Goal: Understand process/instructions: Learn about a topic

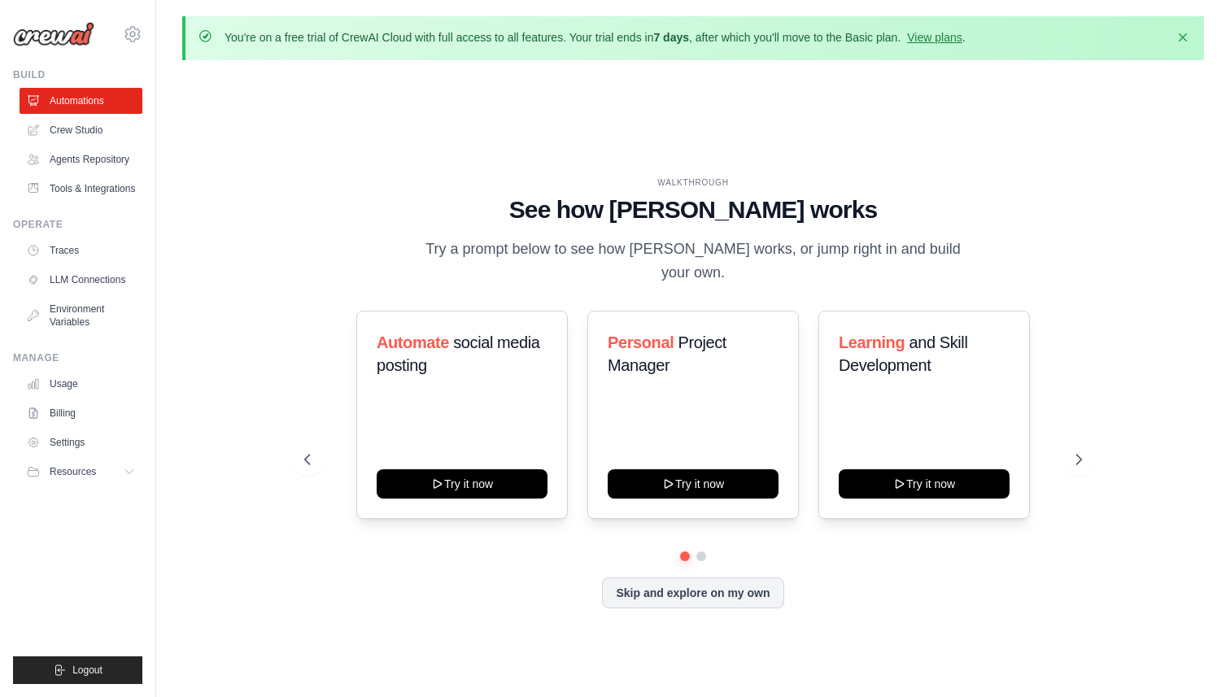
click at [1088, 421] on div "WALKTHROUGH See how CrewAI works Try a prompt below to see how CrewAI works, or…" at bounding box center [694, 406] width 818 height 459
click at [1087, 451] on icon at bounding box center [1080, 459] width 16 height 16
click at [322, 452] on div "Content Curator Try it now Fitness and Health Monitor Try it now Recipe and Mea…" at bounding box center [693, 415] width 778 height 208
click at [315, 452] on button at bounding box center [307, 459] width 33 height 33
click at [55, 126] on link "Crew Studio" at bounding box center [82, 130] width 123 height 26
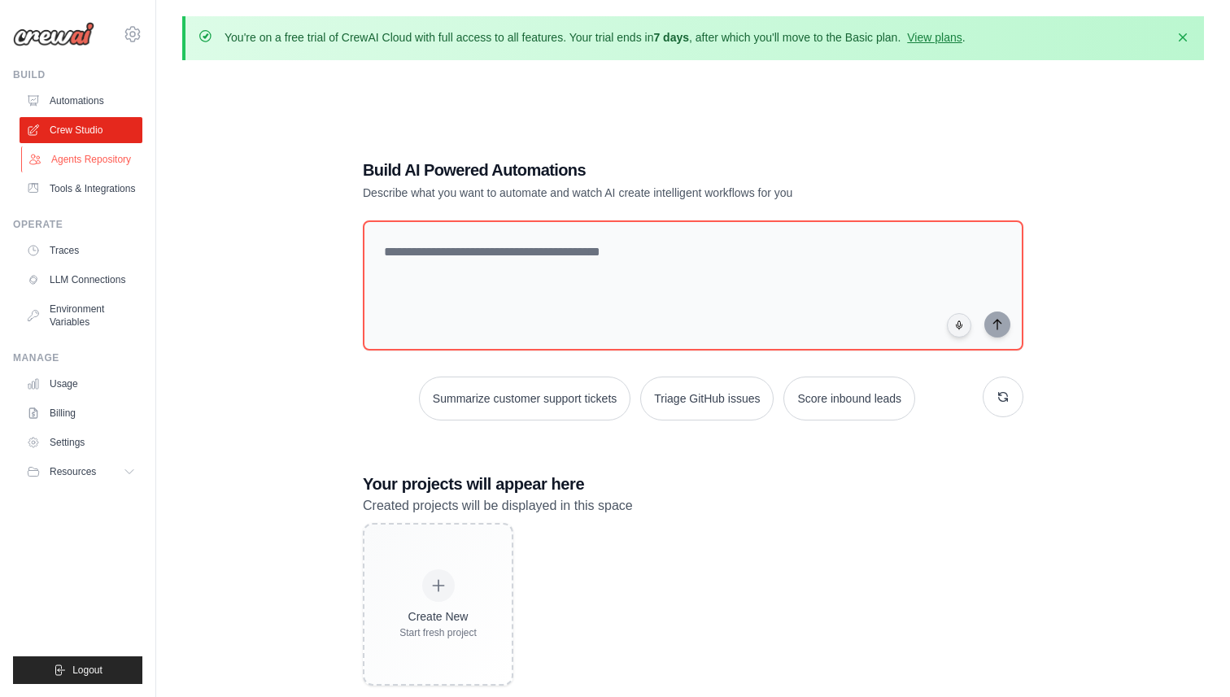
click at [115, 156] on link "Agents Repository" at bounding box center [82, 159] width 123 height 26
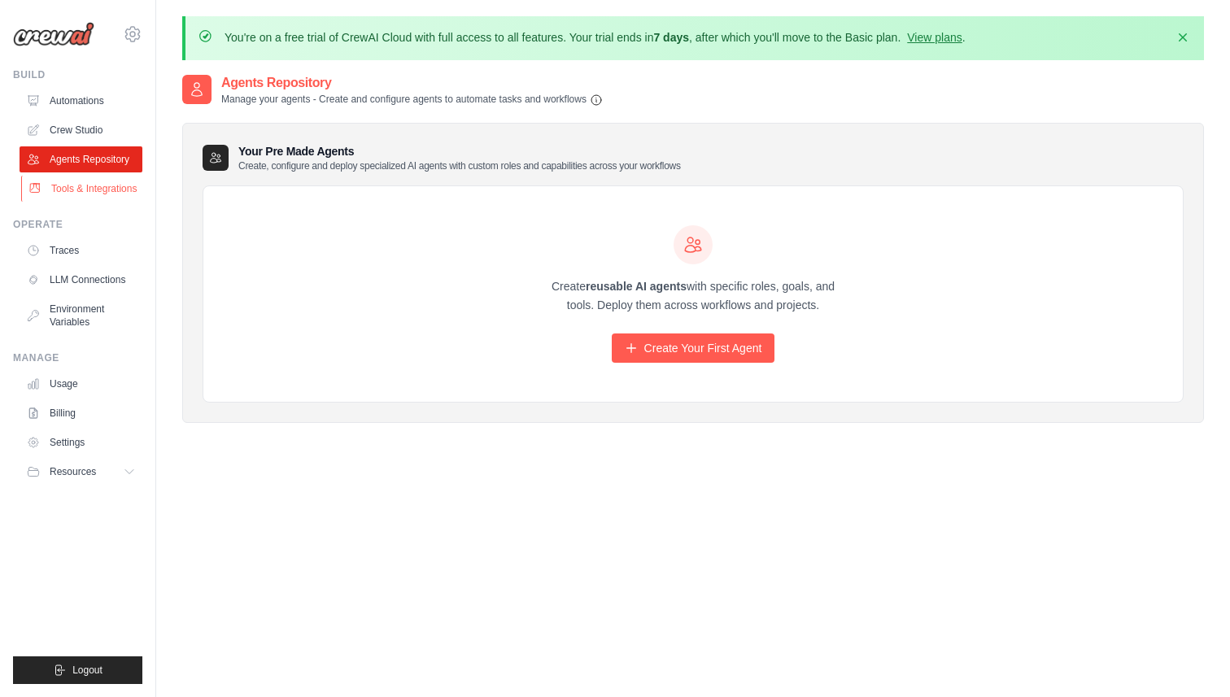
click at [116, 183] on link "Tools & Integrations" at bounding box center [82, 189] width 123 height 26
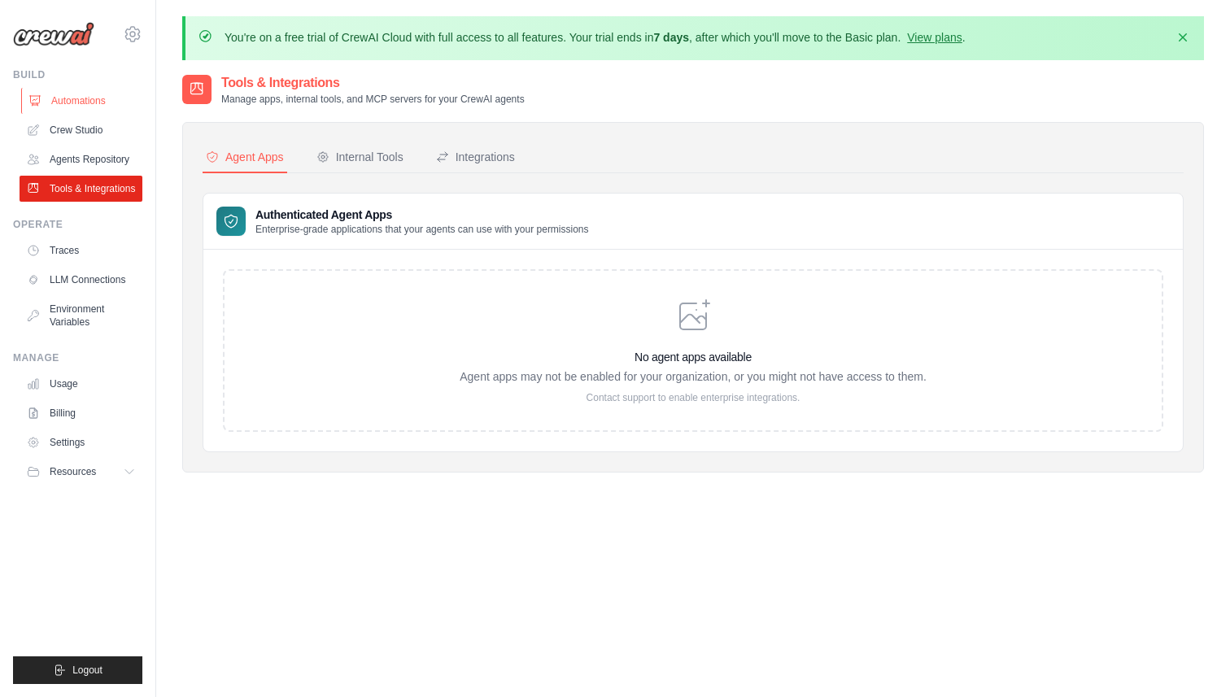
click at [106, 105] on link "Automations" at bounding box center [82, 101] width 123 height 26
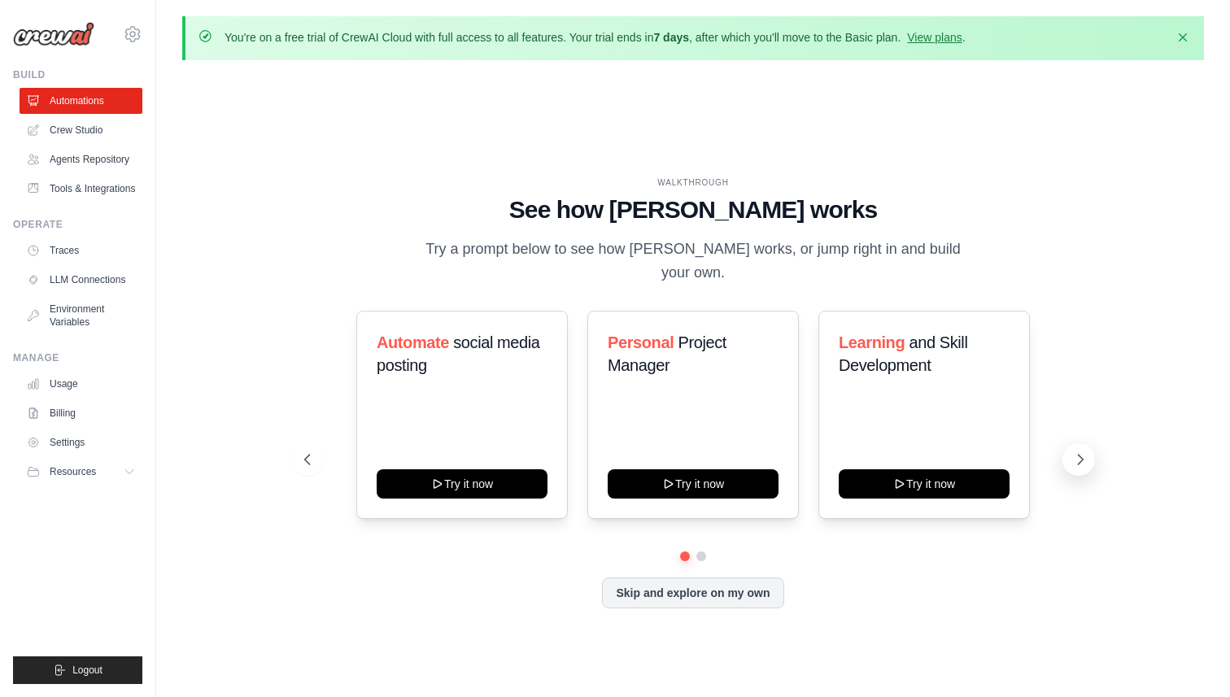
click at [1072, 451] on icon at bounding box center [1080, 459] width 16 height 16
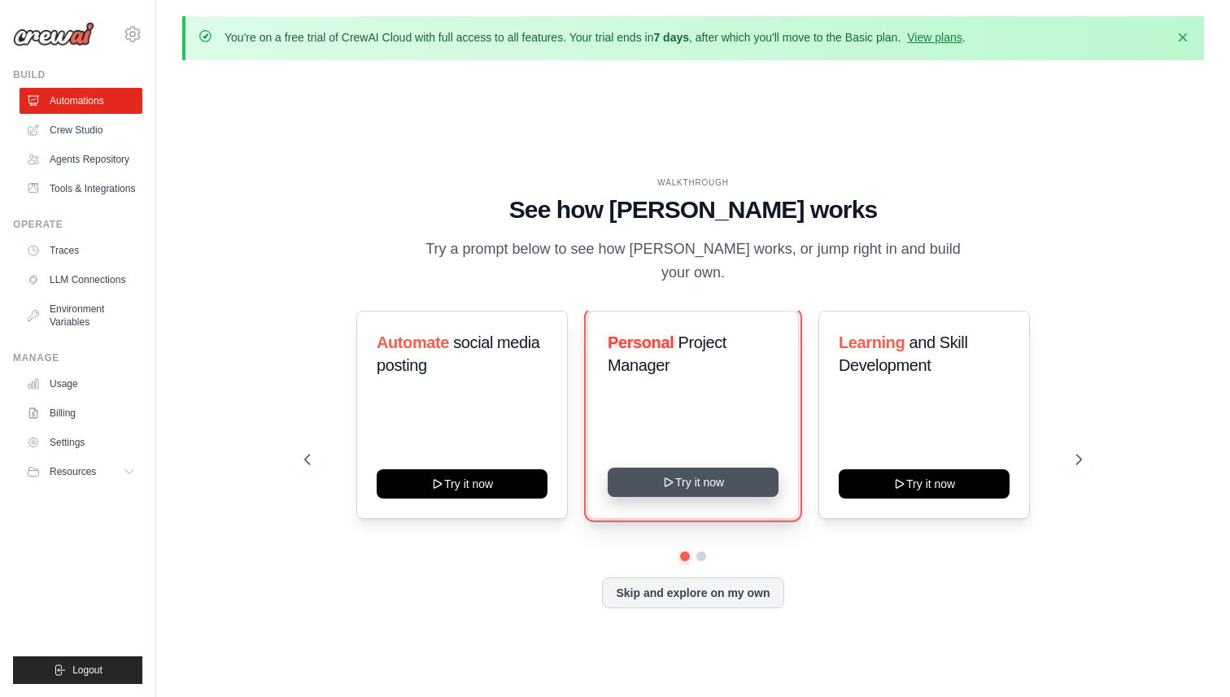
click at [704, 470] on button "Try it now" at bounding box center [693, 482] width 171 height 29
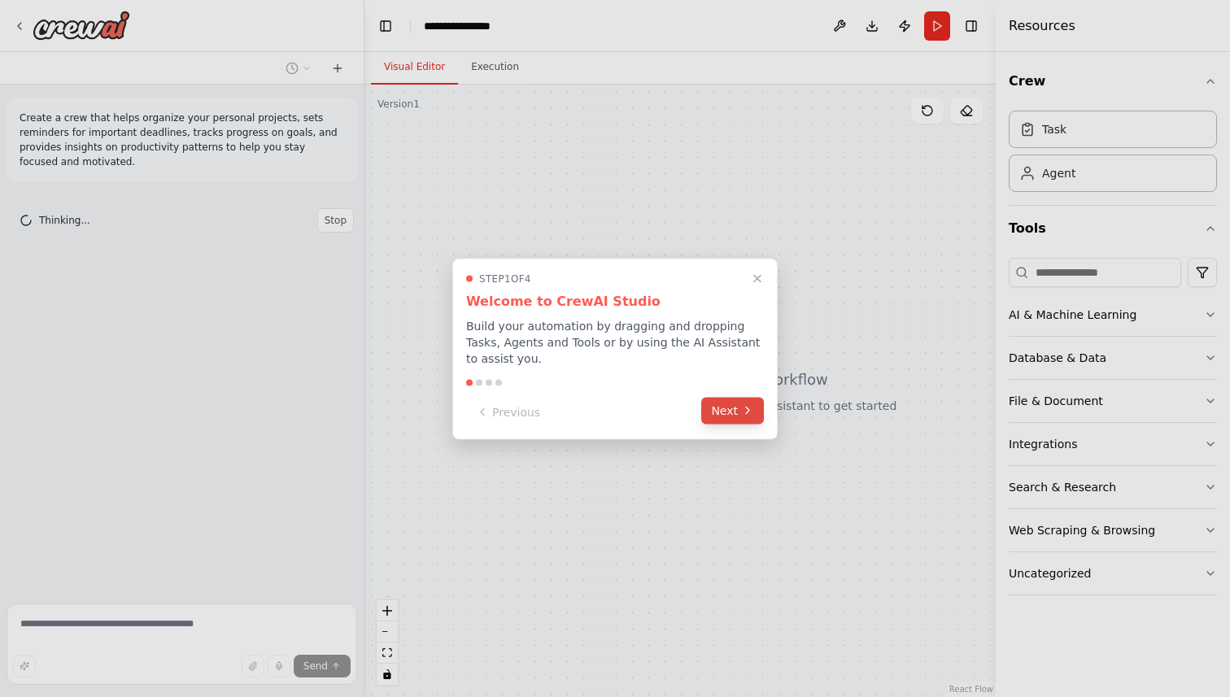
click at [739, 417] on button "Next" at bounding box center [732, 410] width 63 height 27
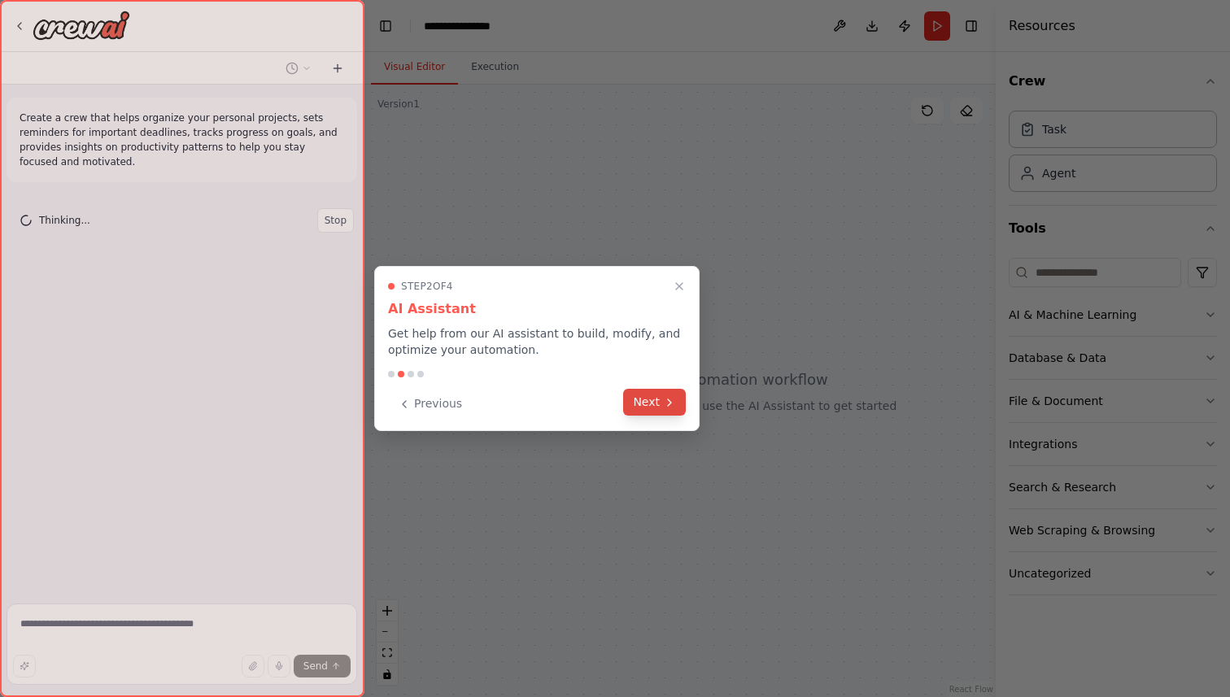
click at [644, 396] on button "Next" at bounding box center [654, 402] width 63 height 27
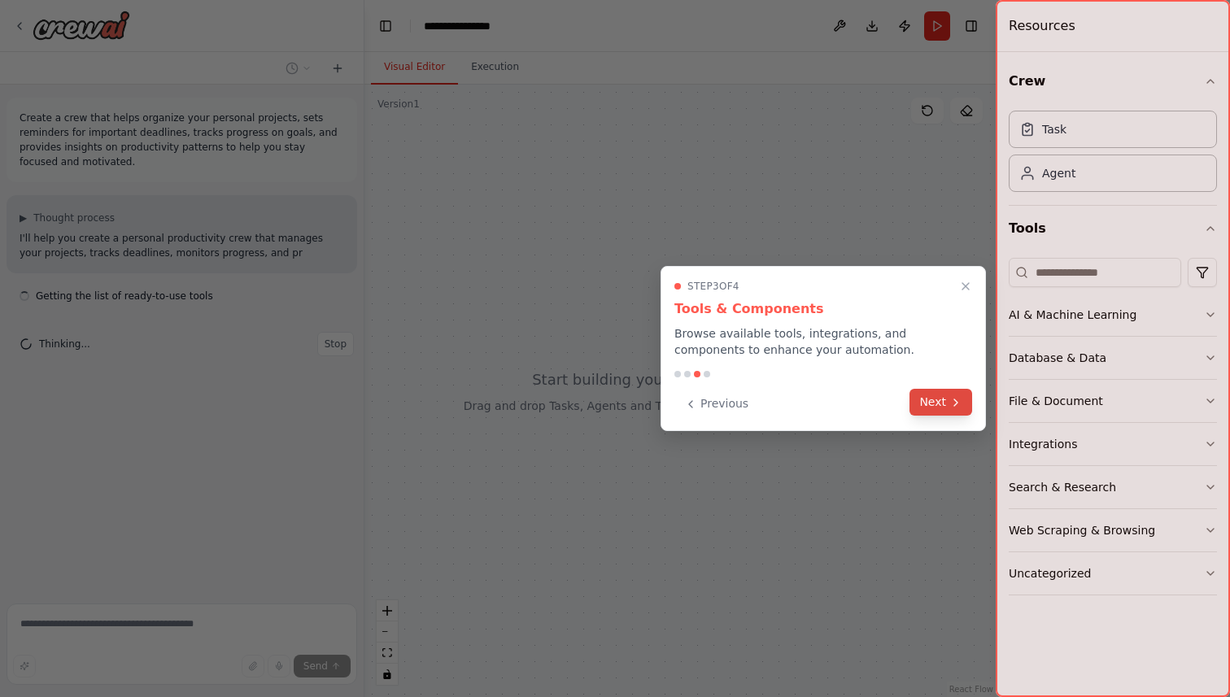
click at [924, 403] on button "Next" at bounding box center [940, 402] width 63 height 27
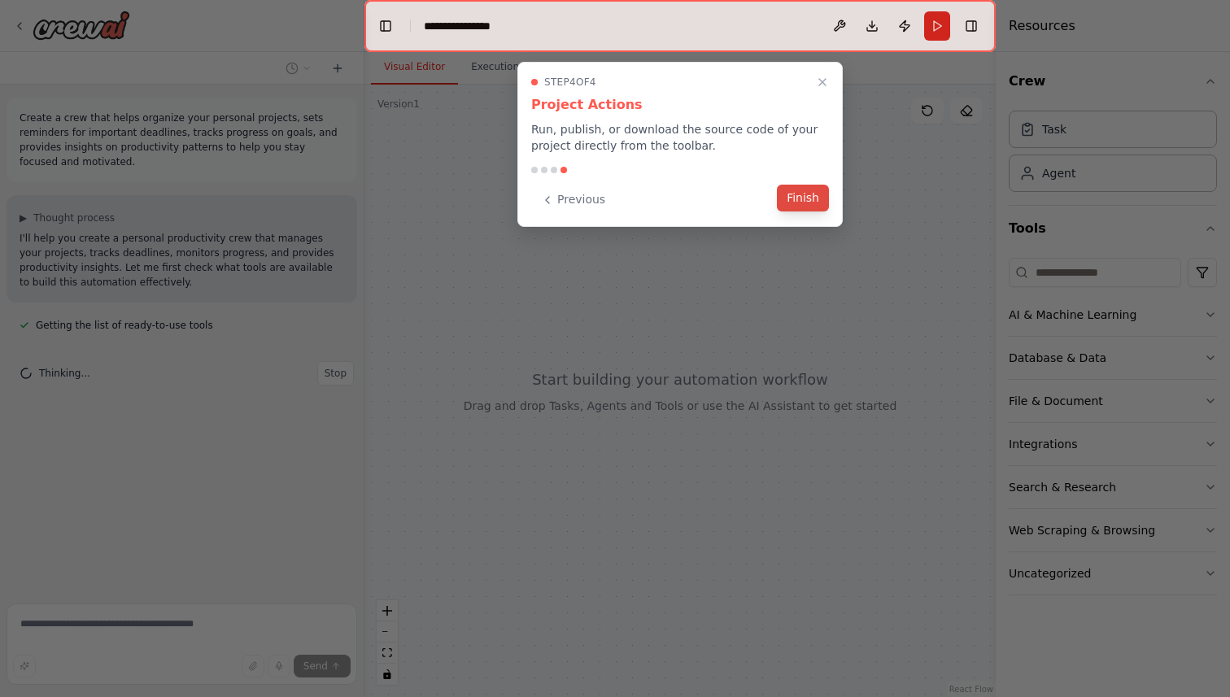
click at [797, 194] on button "Finish" at bounding box center [803, 198] width 52 height 27
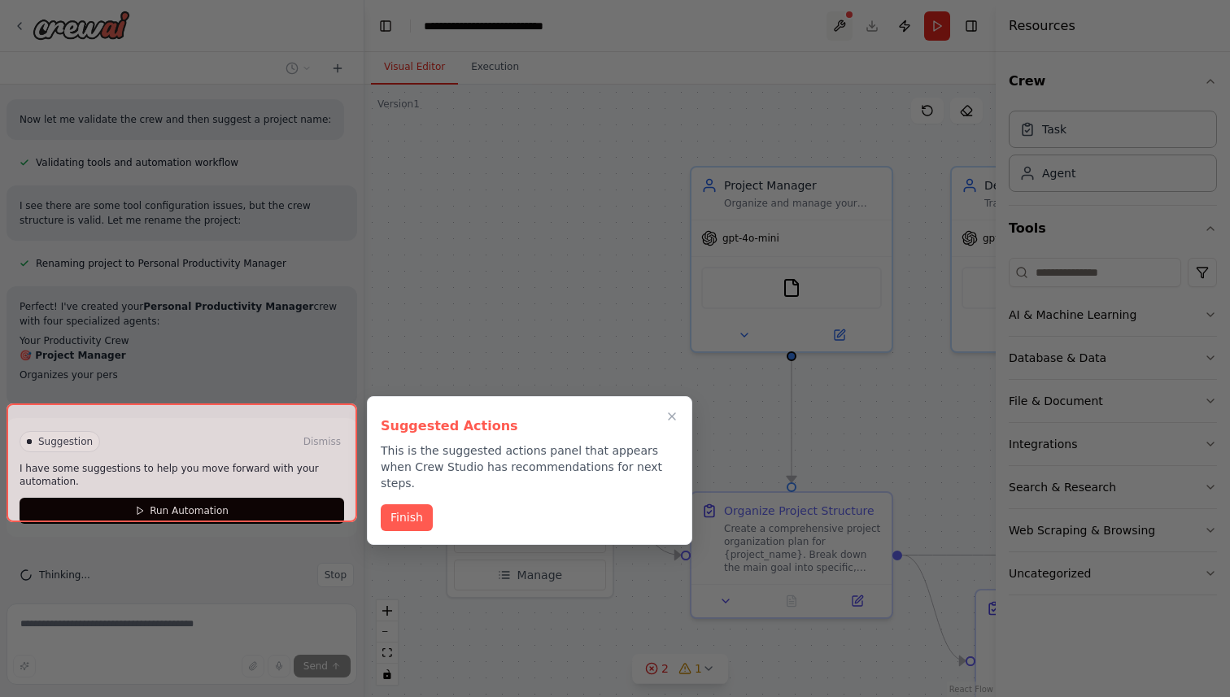
scroll to position [1227, 0]
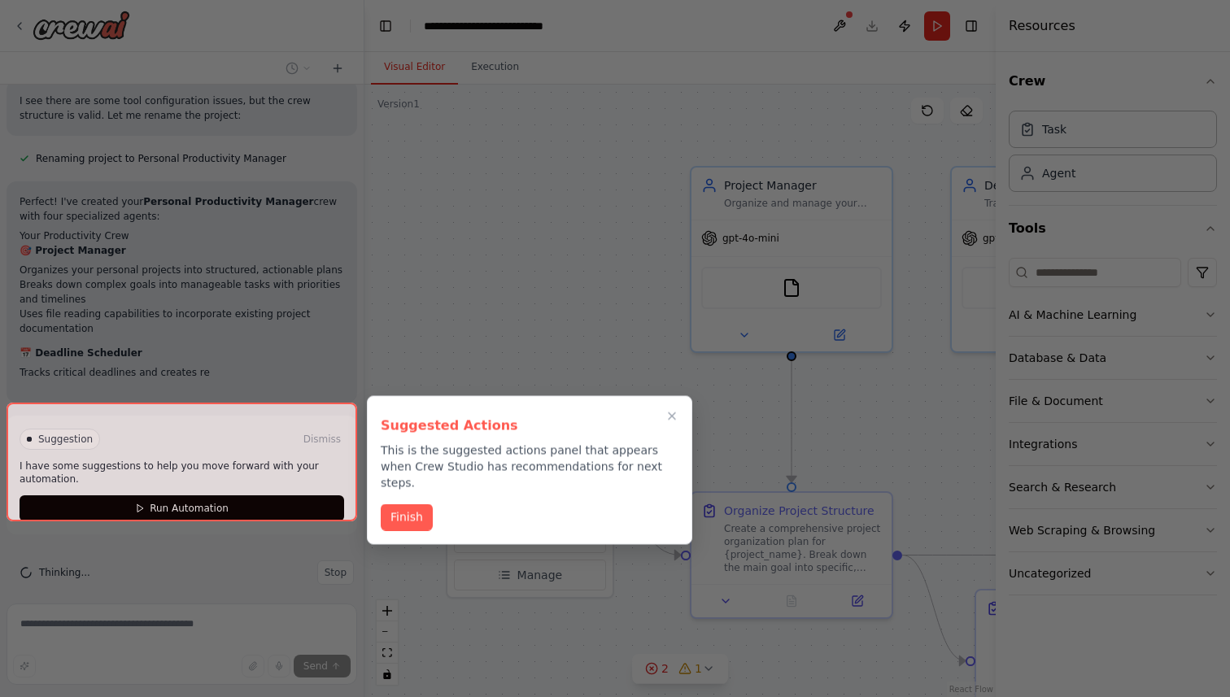
click at [322, 495] on div at bounding box center [182, 462] width 351 height 119
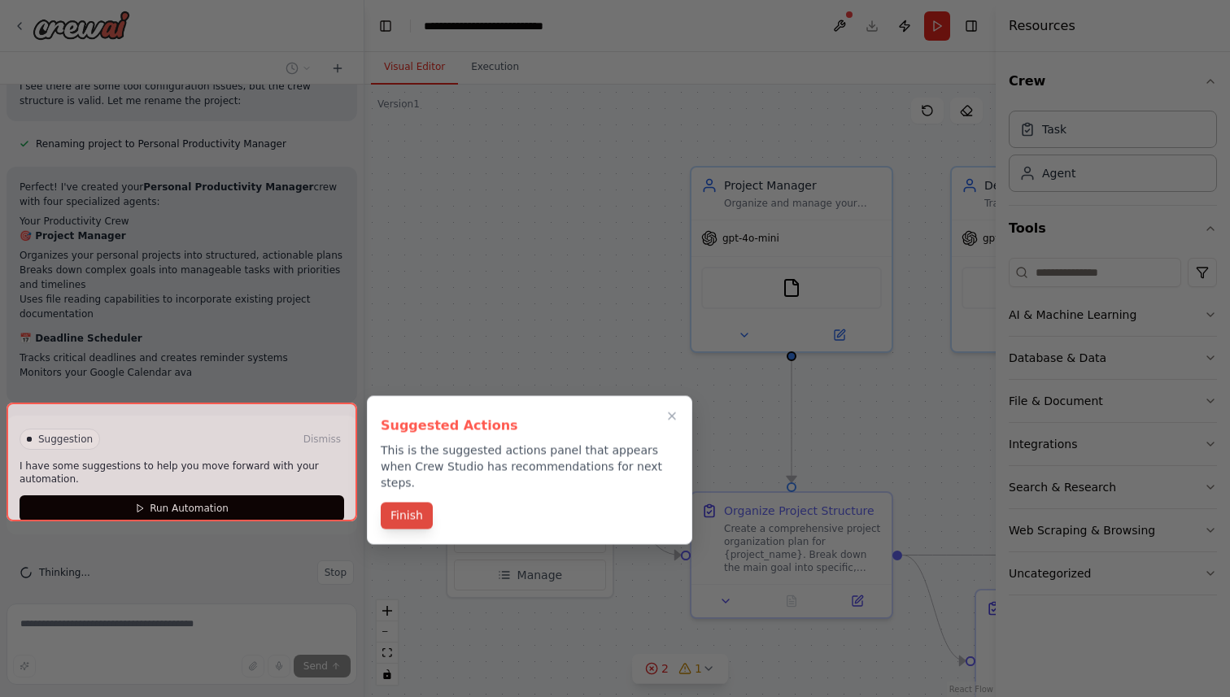
click at [411, 510] on button "Finish" at bounding box center [407, 516] width 52 height 27
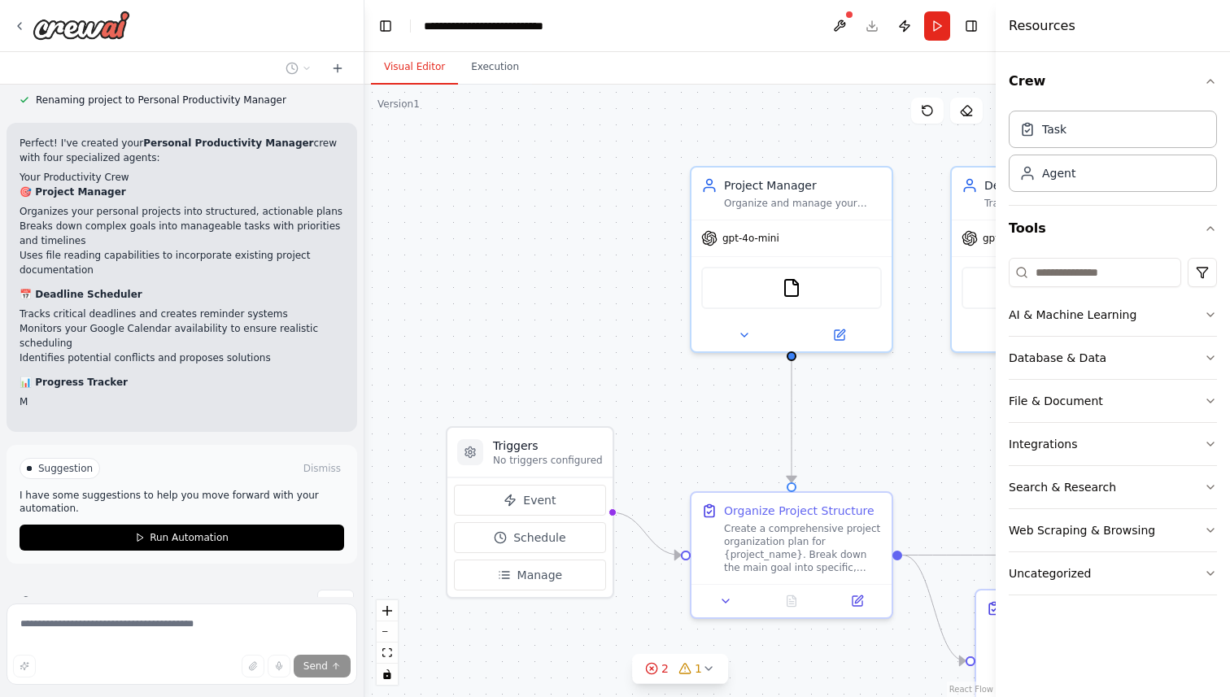
click at [713, 449] on div ".deletable-edge-delete-btn { width: 20px; height: 20px; border: 0px solid #ffff…" at bounding box center [679, 391] width 631 height 613
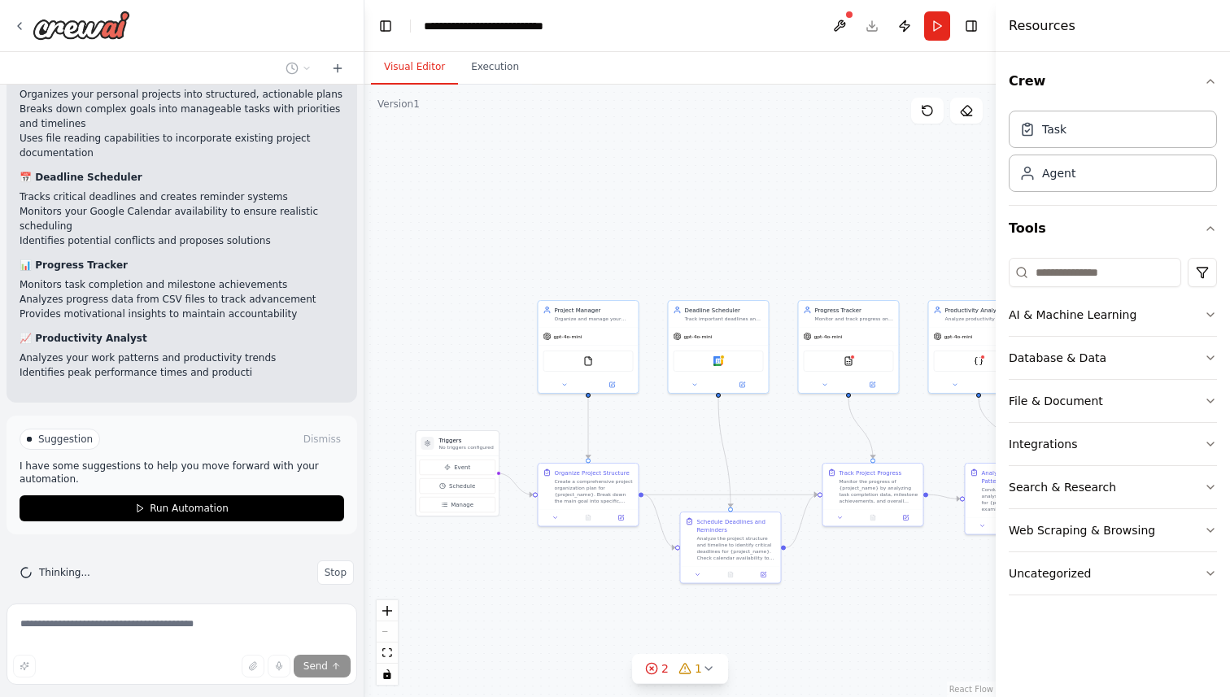
drag, startPoint x: 835, startPoint y: 459, endPoint x: 672, endPoint y: 451, distance: 163.7
click at [672, 451] on div ".deletable-edge-delete-btn { width: 20px; height: 20px; border: 0px solid #ffff…" at bounding box center [679, 391] width 631 height 613
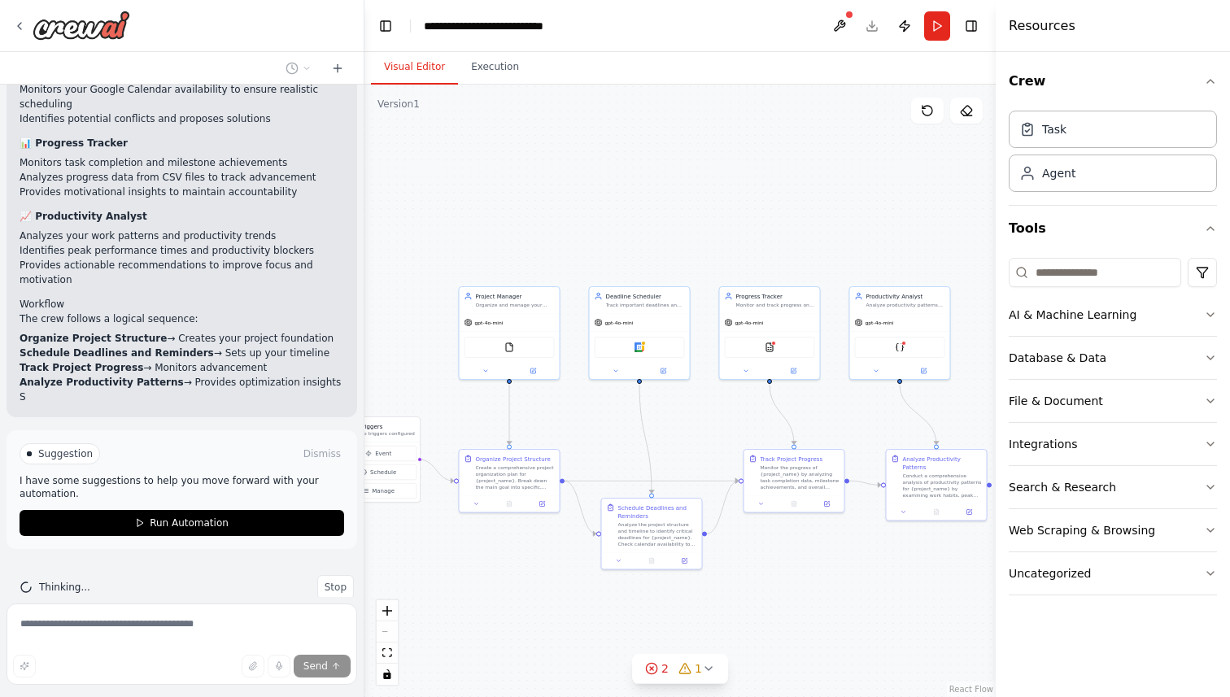
drag, startPoint x: 773, startPoint y: 450, endPoint x: 694, endPoint y: 436, distance: 80.1
click at [694, 436] on div ".deletable-edge-delete-btn { width: 20px; height: 20px; border: 0px solid #ffff…" at bounding box center [679, 391] width 631 height 613
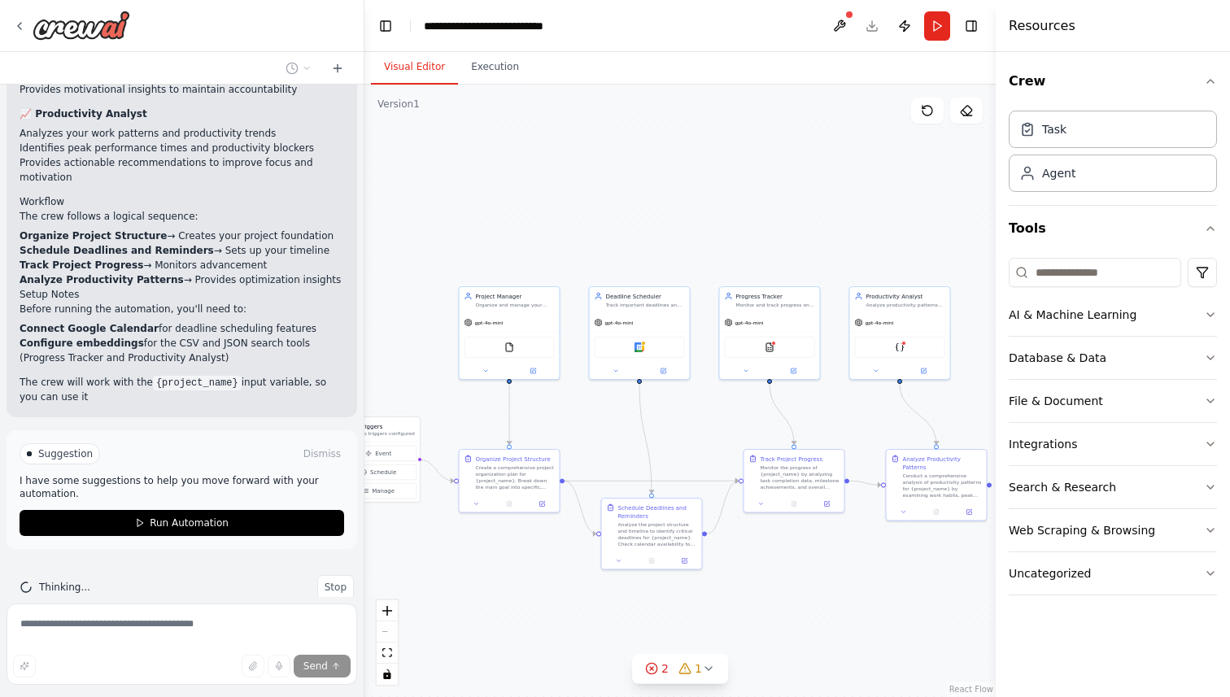
scroll to position [1745, 0]
